Goal: Transaction & Acquisition: Subscribe to service/newsletter

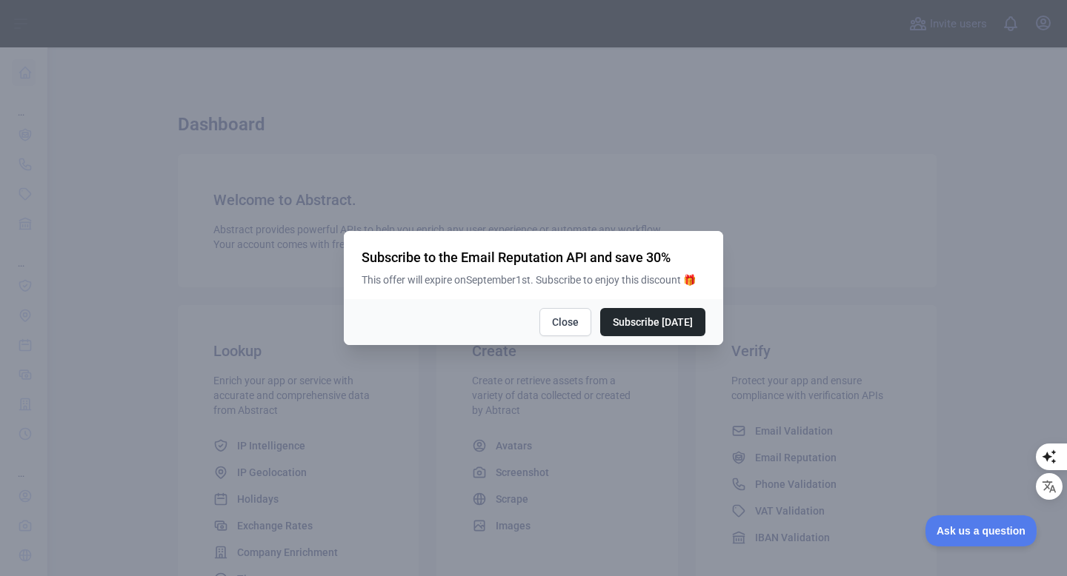
click at [605, 485] on div at bounding box center [533, 288] width 1067 height 576
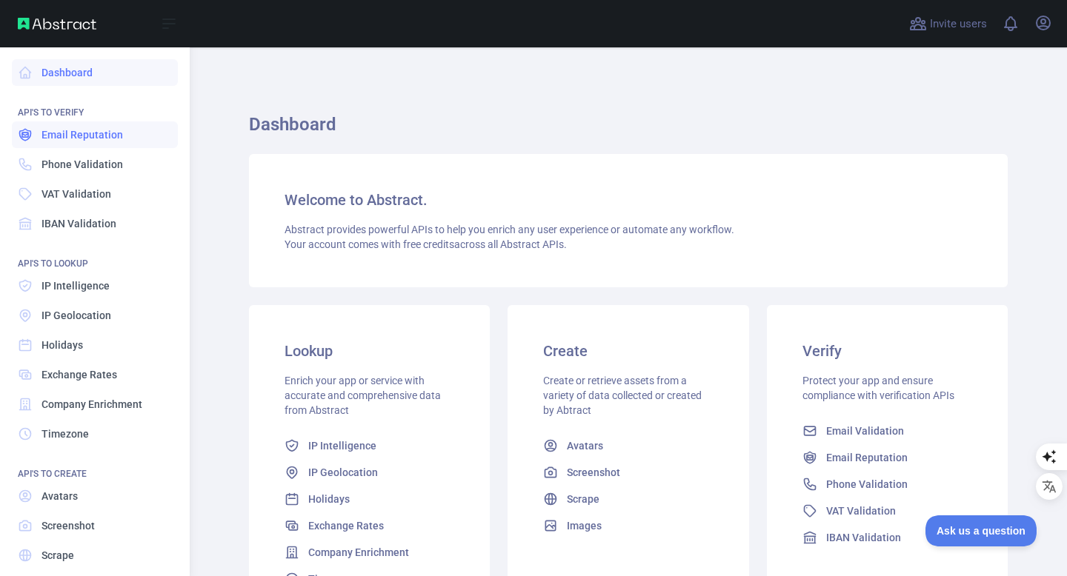
click at [76, 138] on span "Email Reputation" at bounding box center [81, 134] width 81 height 15
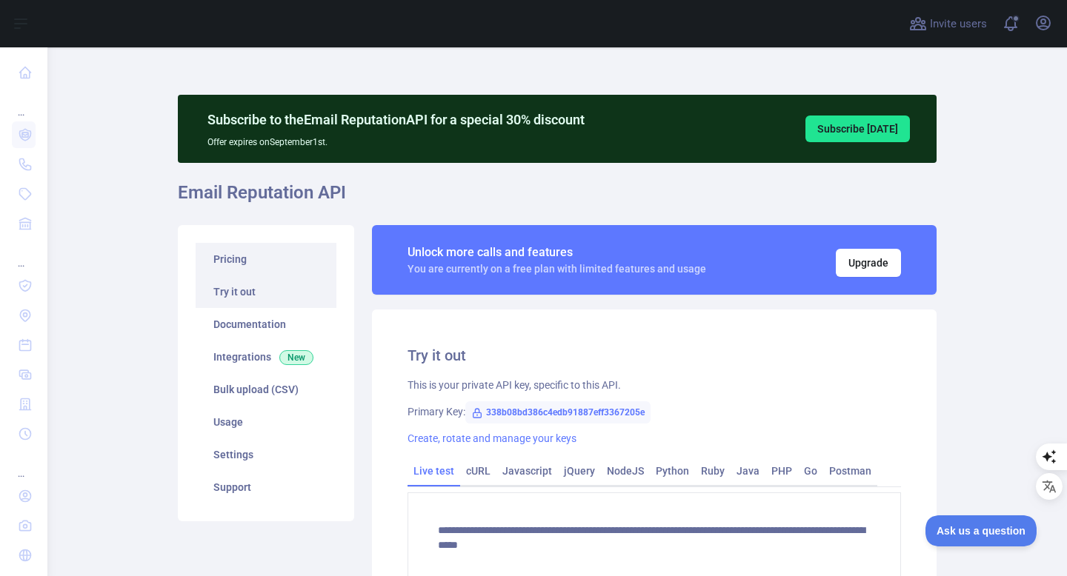
click at [257, 193] on h1 "Email Reputation API" at bounding box center [557, 199] width 759 height 36
drag, startPoint x: 242, startPoint y: 254, endPoint x: 259, endPoint y: 252, distance: 17.9
click at [242, 254] on link "Pricing" at bounding box center [266, 259] width 141 height 33
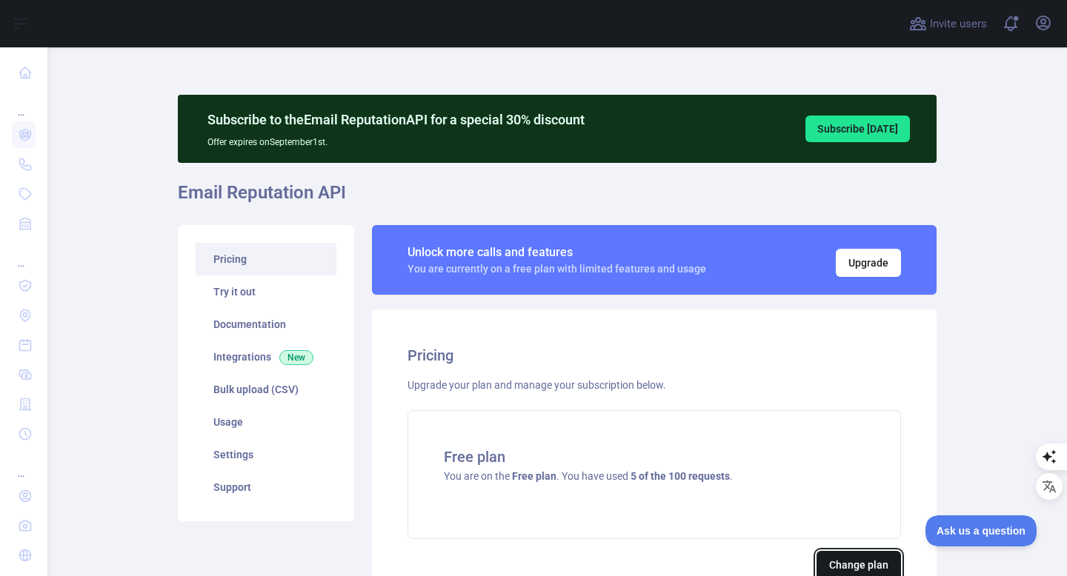
click at [849, 565] on button "Change plan" at bounding box center [858, 565] width 84 height 28
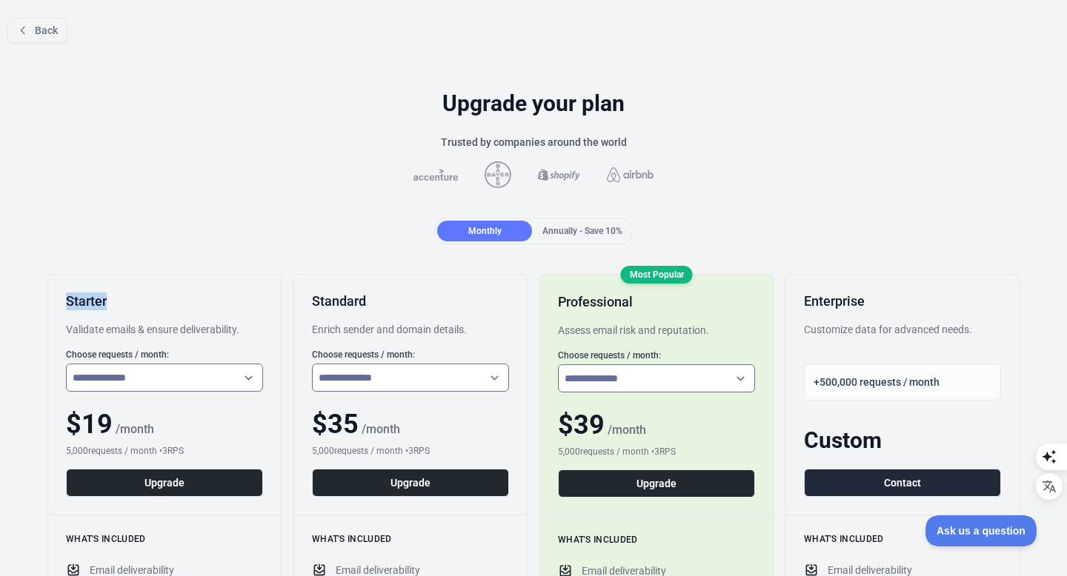
drag, startPoint x: 44, startPoint y: 301, endPoint x: 128, endPoint y: 305, distance: 83.8
click at [342, 113] on h1 "Upgrade your plan" at bounding box center [533, 103] width 1043 height 27
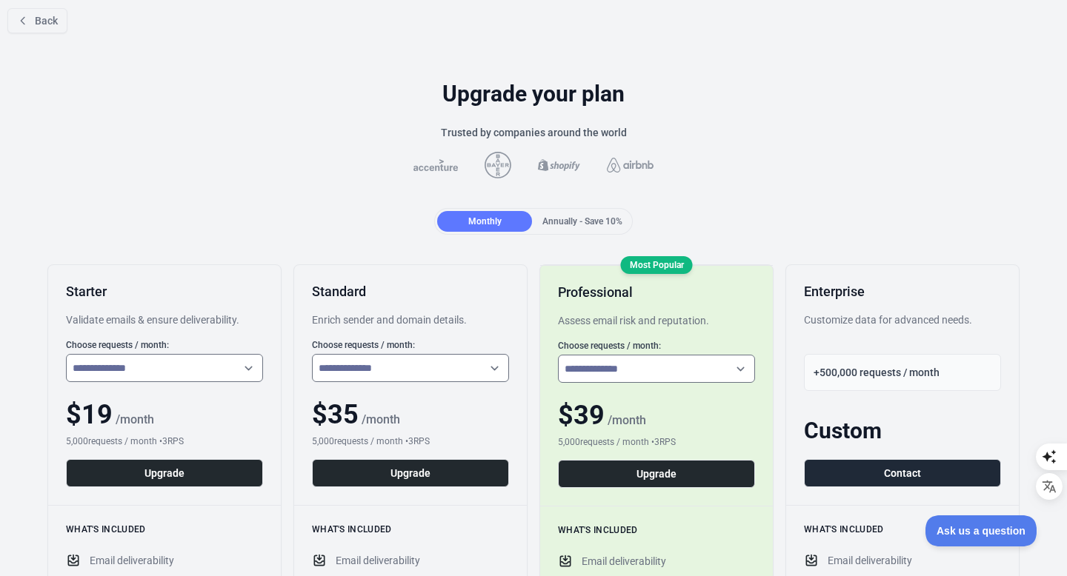
scroll to position [10, 0]
click at [39, 16] on span "Back" at bounding box center [46, 21] width 23 height 12
